Goal: Use online tool/utility: Utilize a website feature to perform a specific function

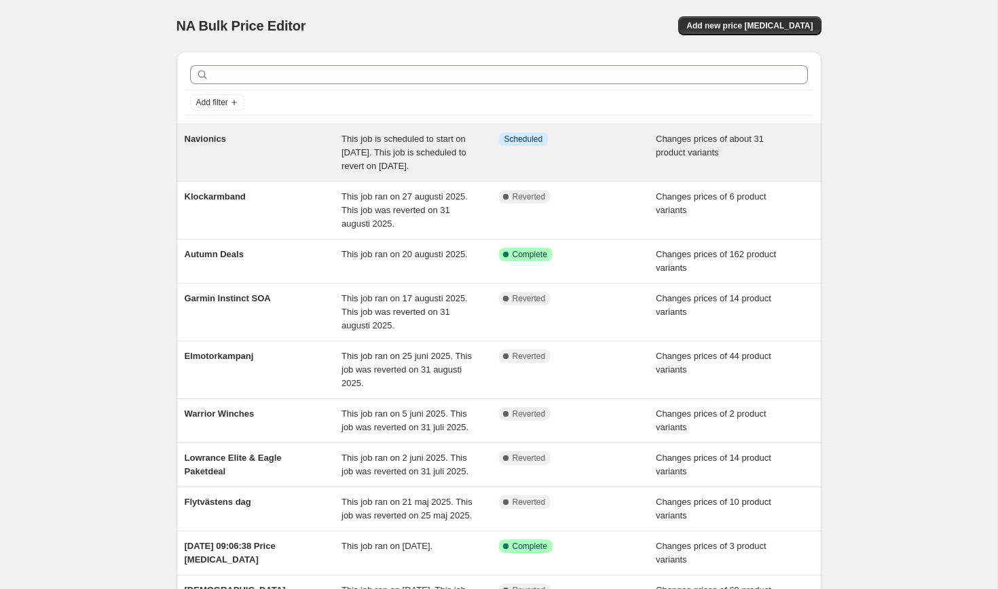
click at [274, 173] on div "Navionics" at bounding box center [264, 152] width 158 height 41
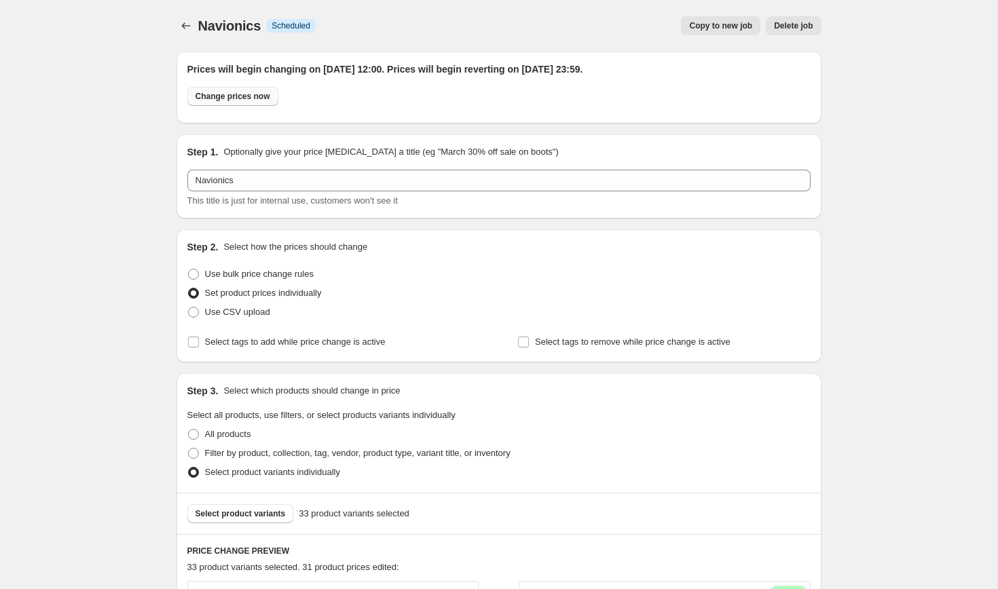
click at [233, 96] on span "Change prices now" at bounding box center [233, 96] width 75 height 11
radio input "true"
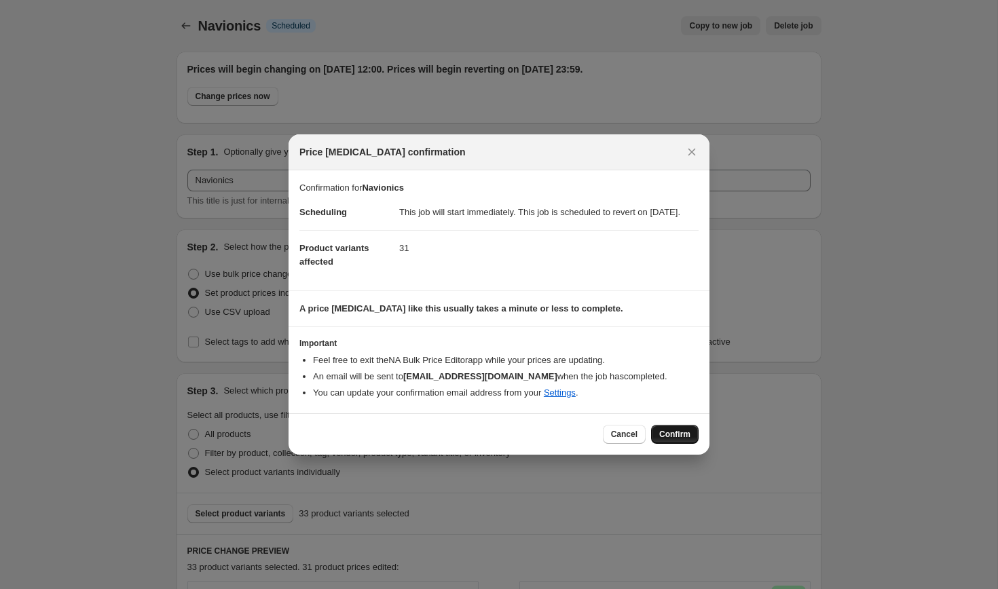
click at [680, 444] on button "Confirm" at bounding box center [675, 434] width 48 height 19
